Goal: Task Accomplishment & Management: Manage account settings

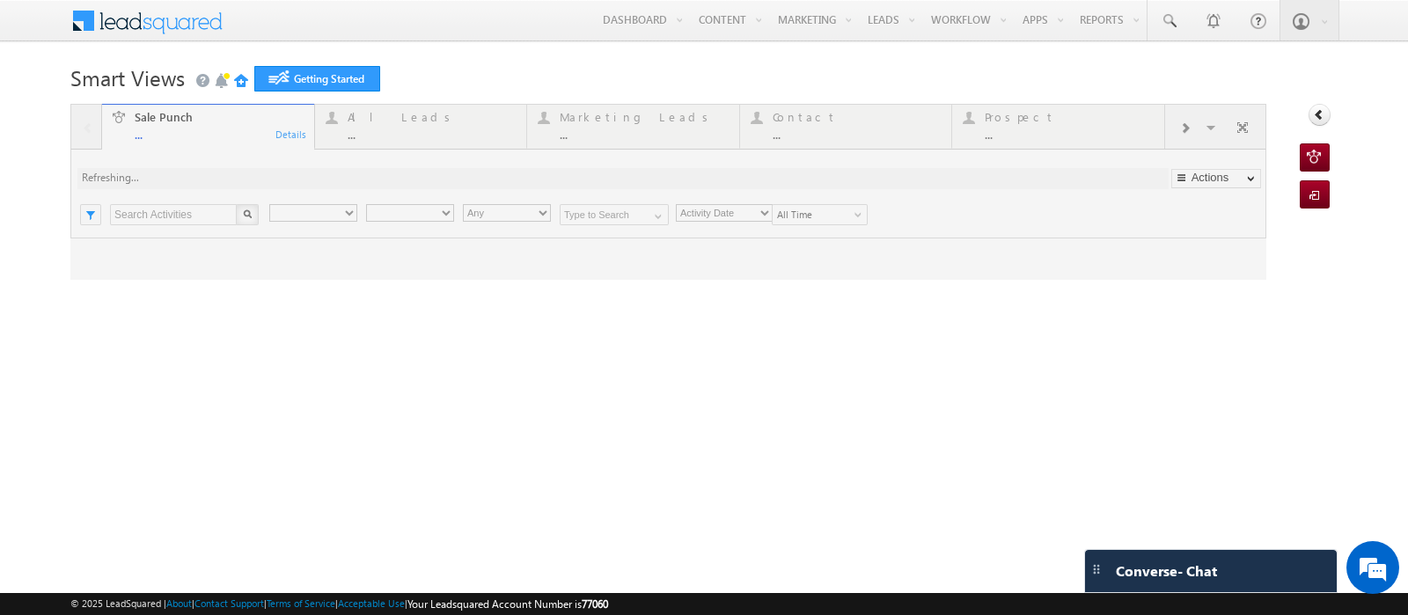
type input "Any Owner"
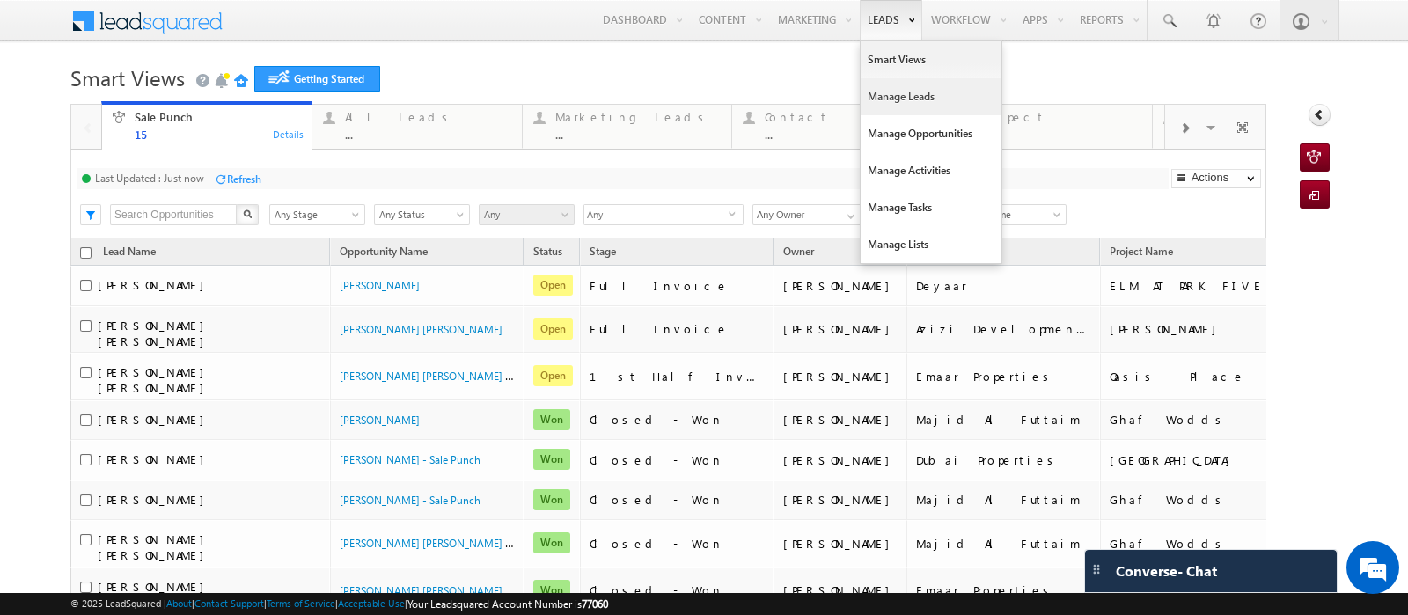
click at [870, 93] on link "Manage Leads" at bounding box center [930, 96] width 141 height 37
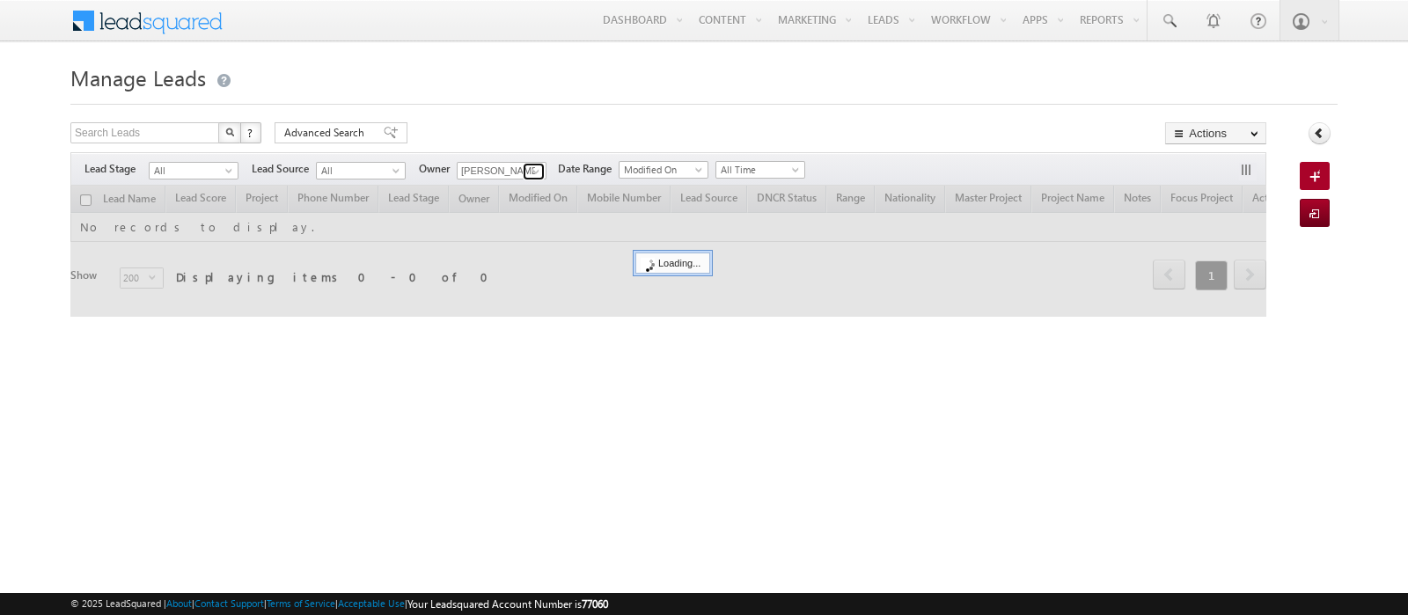
click at [533, 172] on span at bounding box center [536, 172] width 14 height 14
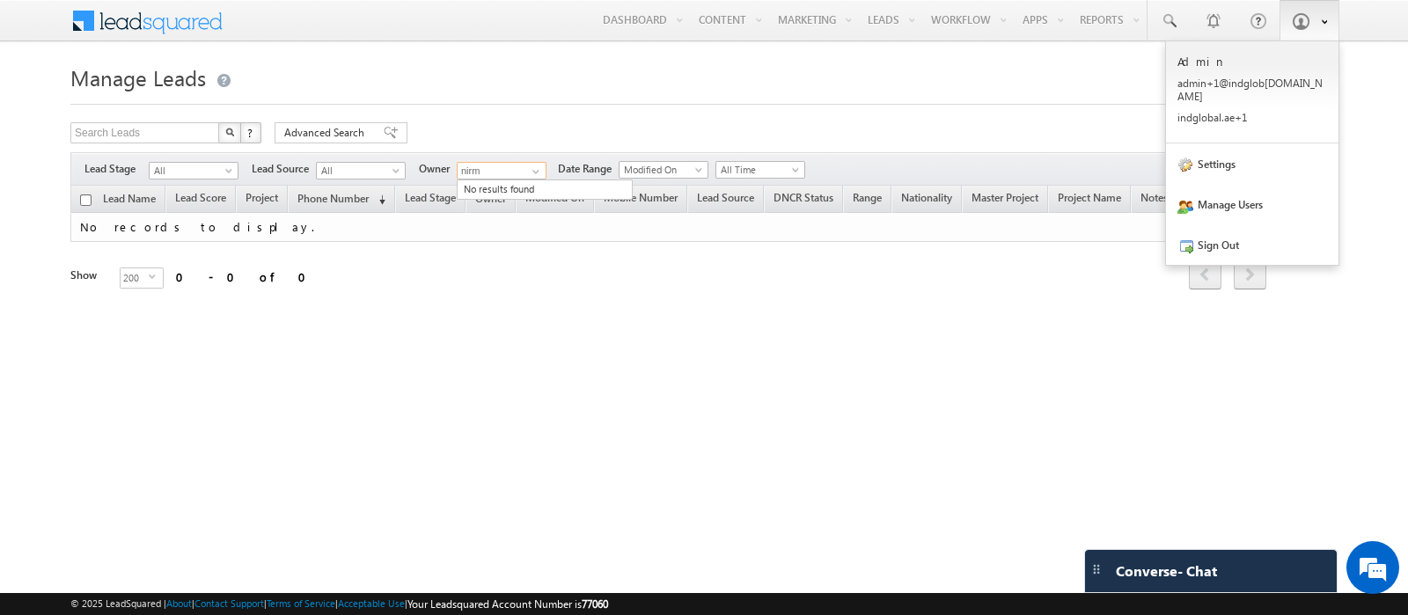
type input "nirm"
click at [1301, 26] on span at bounding box center [1301, 21] width 18 height 18
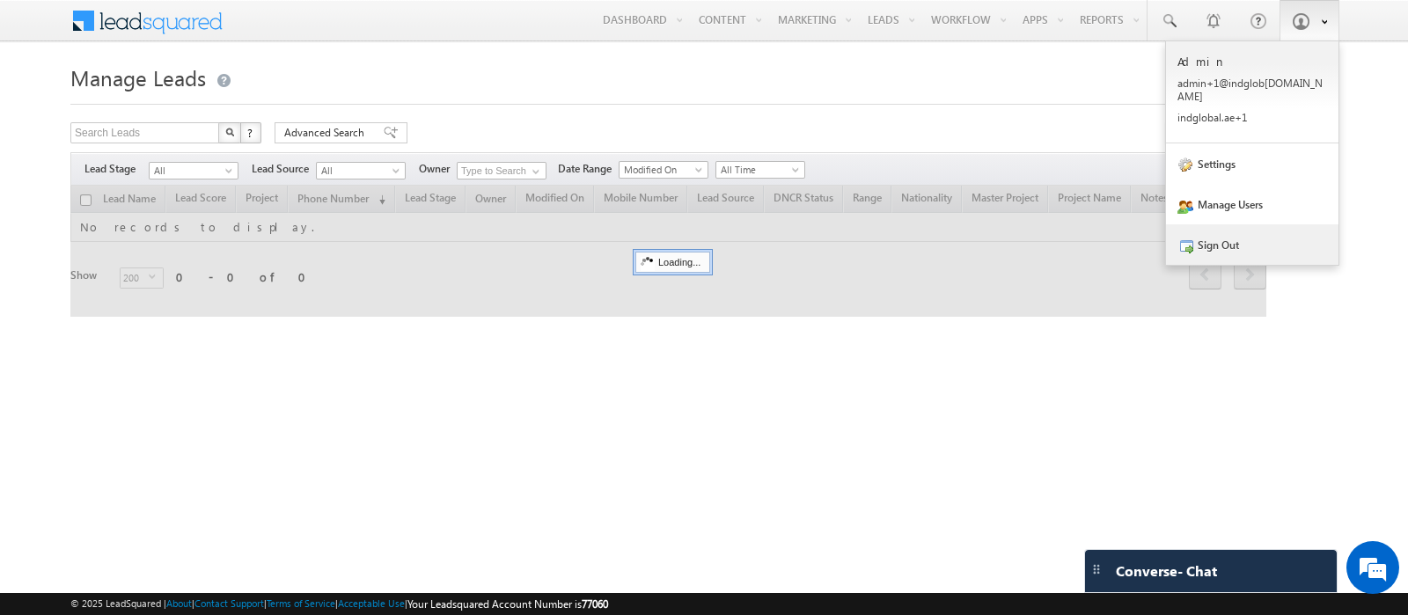
click at [1236, 249] on link "Sign Out" at bounding box center [1252, 244] width 172 height 40
